Goal: Check status

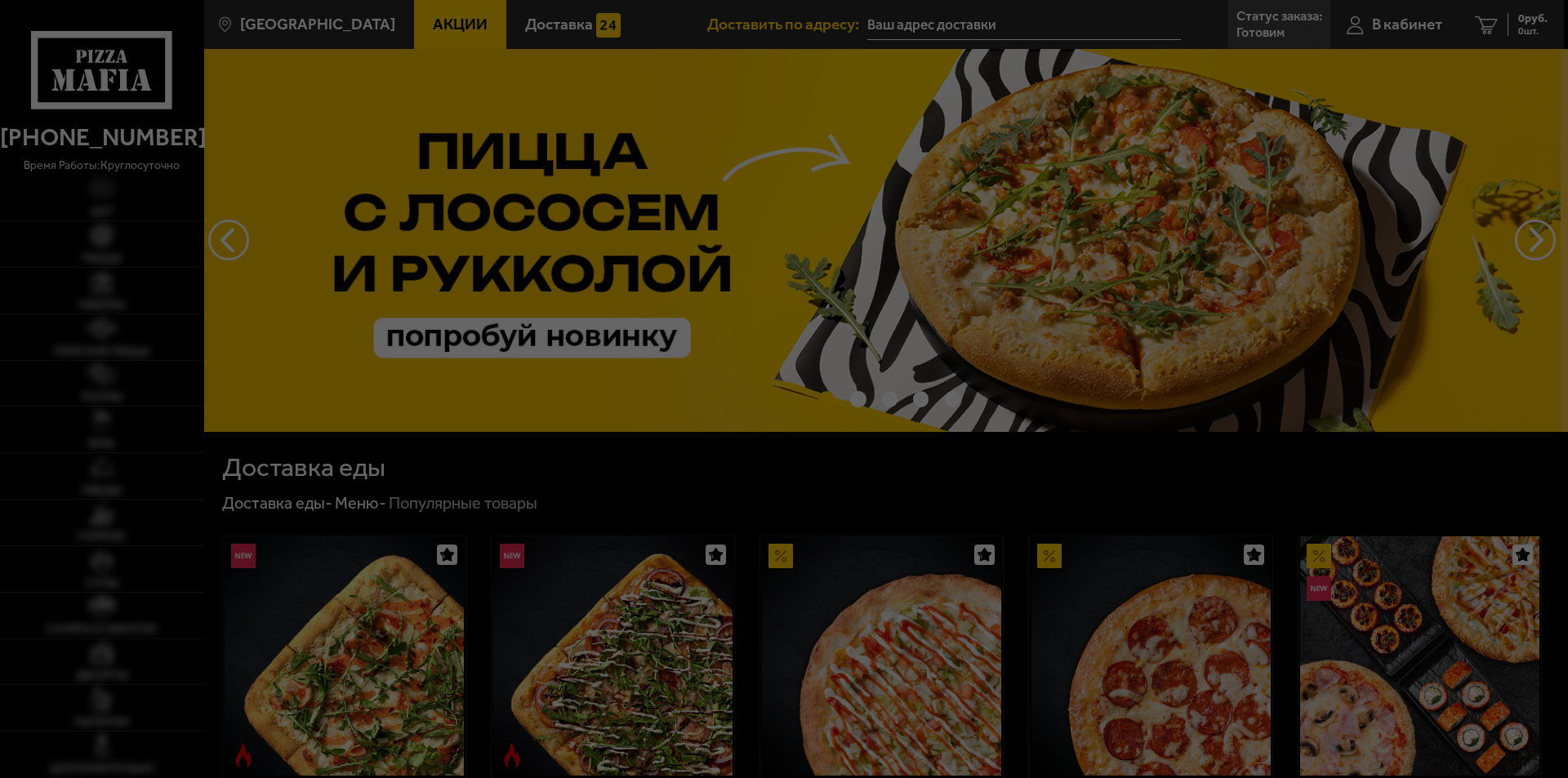
type input "Синопская набережная, 14"
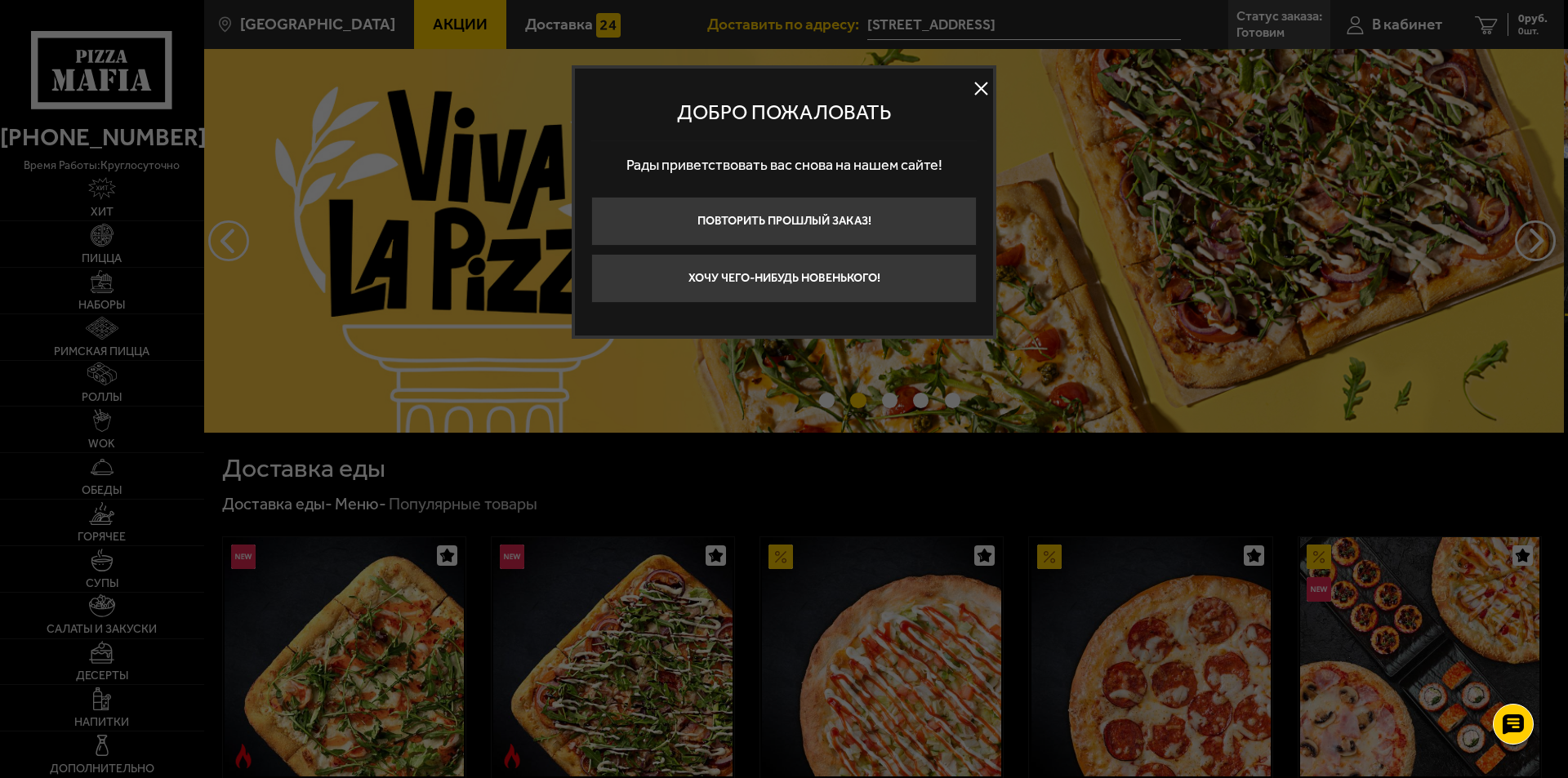
click at [977, 85] on button at bounding box center [981, 89] width 25 height 25
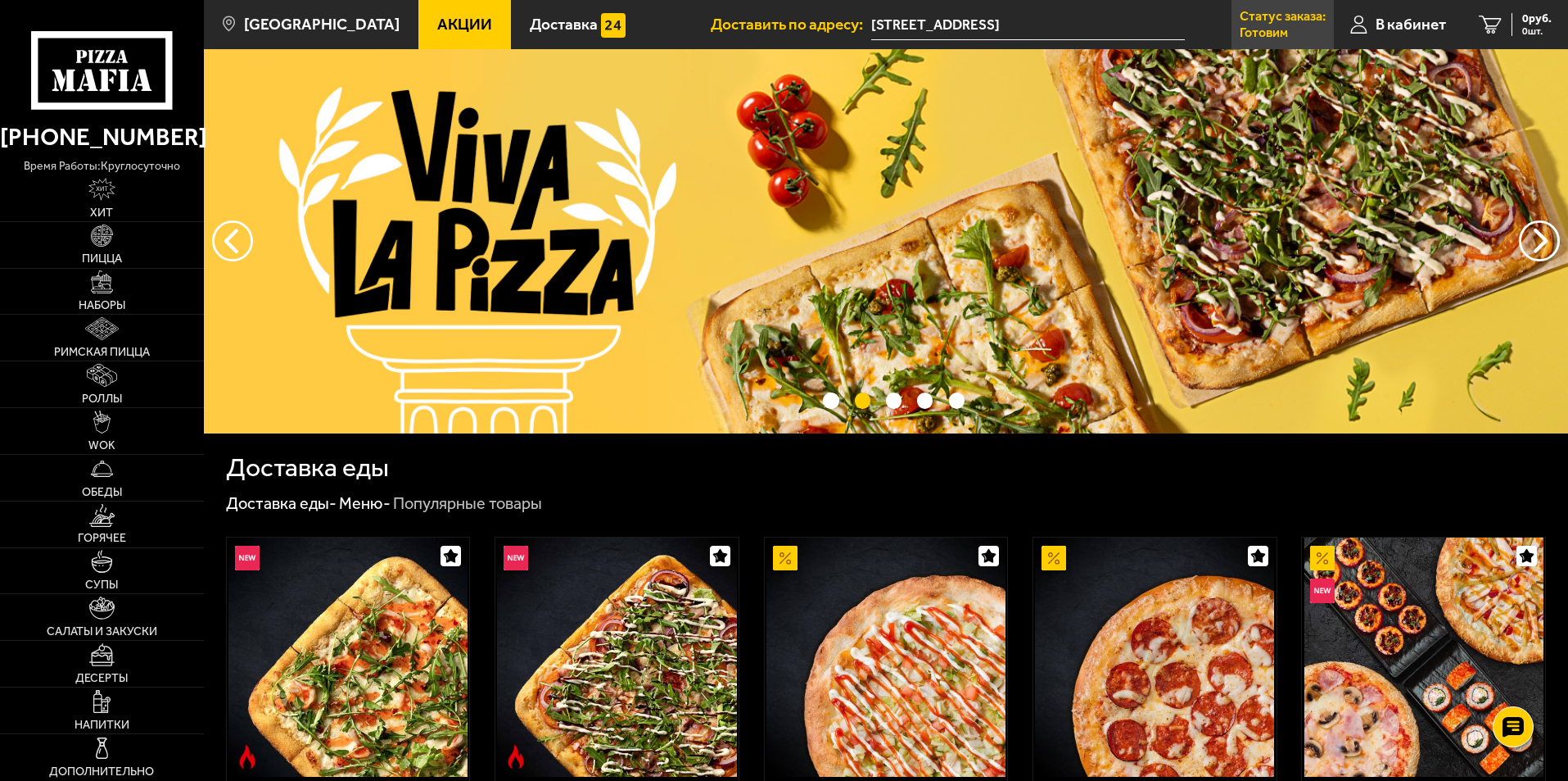
click at [1272, 16] on p "Статус заказа:" at bounding box center [1283, 15] width 86 height 13
